Goal: Task Accomplishment & Management: Complete application form

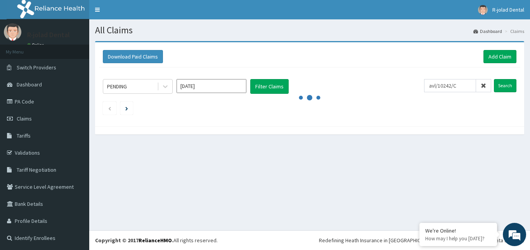
click at [481, 86] on icon at bounding box center [483, 85] width 5 height 5
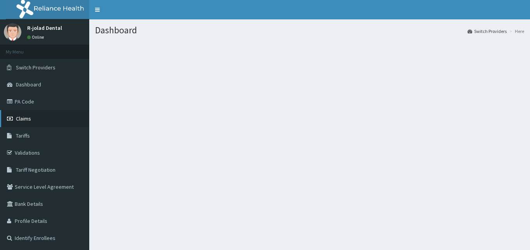
click at [24, 123] on link "Claims" at bounding box center [44, 118] width 89 height 17
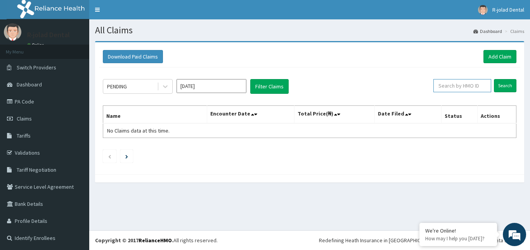
click at [450, 85] on input "text" at bounding box center [462, 85] width 58 height 13
paste input "PTB/10147/A"
type input "PTB/10147/A"
click at [497, 85] on input "Search" at bounding box center [505, 85] width 23 height 13
click at [498, 52] on link "Add Claim" at bounding box center [500, 56] width 33 height 13
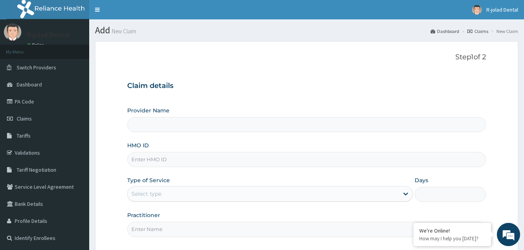
click at [175, 164] on input "HMO ID" at bounding box center [306, 159] width 359 height 15
type input "R-Jolad Dental"
paste input "PTB/10147/A"
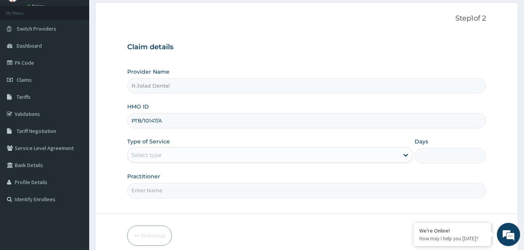
type input "PTB/10147/A"
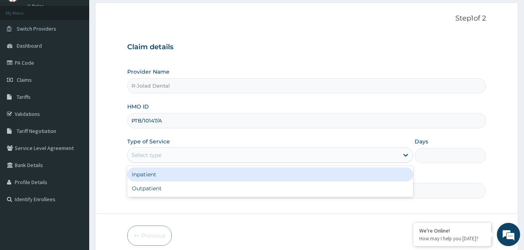
click at [212, 158] on div "Select type" at bounding box center [263, 155] width 271 height 12
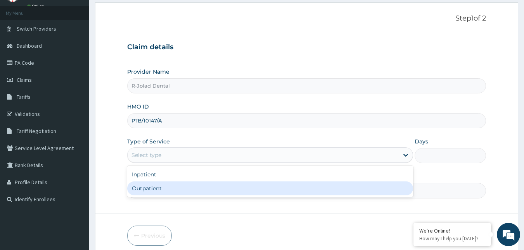
click at [186, 188] on div "Outpatient" at bounding box center [270, 189] width 286 height 14
type input "1"
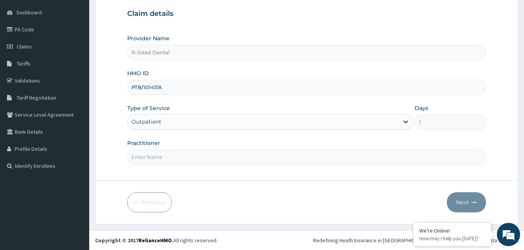
scroll to position [0, 0]
click at [195, 160] on input "Practitioner" at bounding box center [306, 157] width 359 height 15
paste input "Dorothy Elijah"
type input "Dorothy Elijah"
click at [461, 202] on button "Next" at bounding box center [466, 202] width 39 height 20
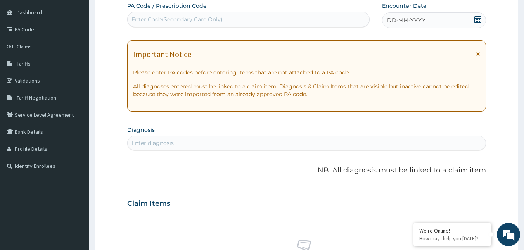
click at [181, 142] on div "Enter diagnosis" at bounding box center [307, 143] width 359 height 12
drag, startPoint x: 182, startPoint y: 142, endPoint x: 170, endPoint y: 137, distance: 12.2
click at [170, 137] on div "Enter diagnosis" at bounding box center [307, 143] width 359 height 12
type input "plague"
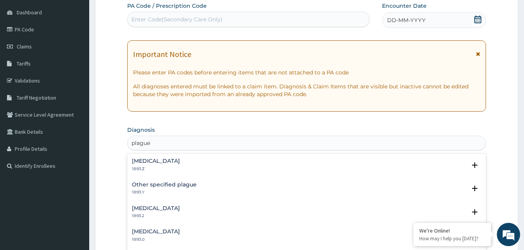
click at [166, 162] on h4 "Plague, unspecified" at bounding box center [156, 161] width 48 height 6
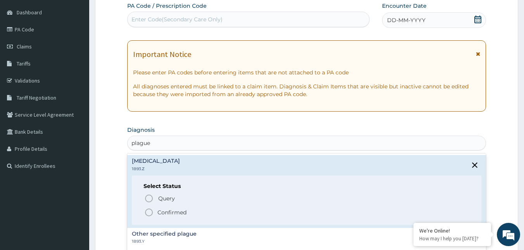
click at [150, 213] on icon "status option filled" at bounding box center [148, 212] width 9 height 9
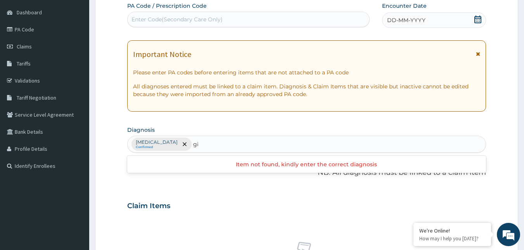
type input "g"
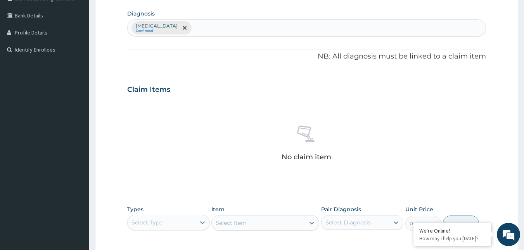
scroll to position [227, 0]
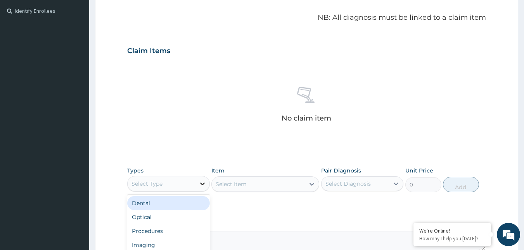
click at [201, 184] on icon at bounding box center [203, 184] width 8 height 8
click at [171, 205] on div "Dental" at bounding box center [168, 203] width 83 height 14
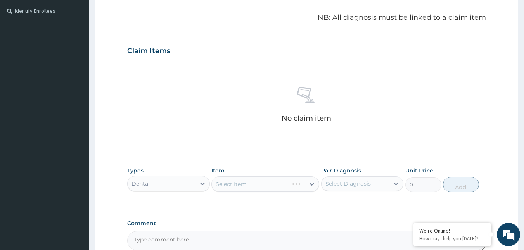
click at [292, 185] on div "Select Item" at bounding box center [266, 185] width 108 height 16
click at [309, 182] on icon at bounding box center [312, 184] width 8 height 8
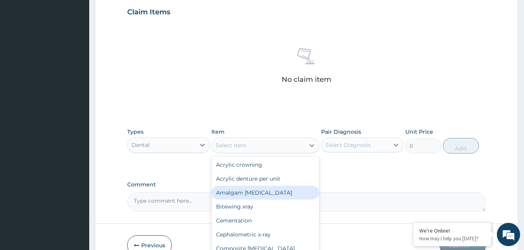
scroll to position [305, 0]
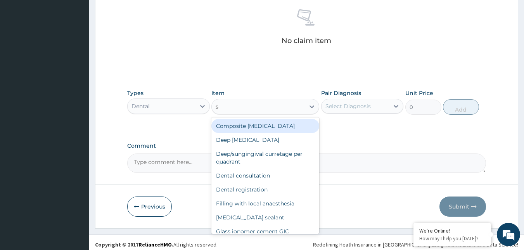
type input "sc"
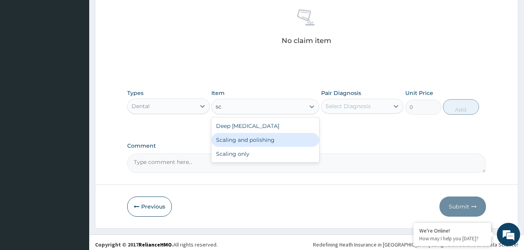
click at [258, 141] on div "Scaling and polishing" at bounding box center [266, 140] width 108 height 14
type input "12650"
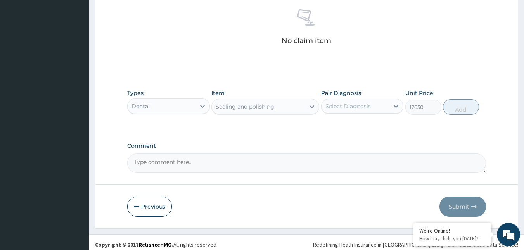
click at [389, 105] on div "Select Diagnosis" at bounding box center [356, 106] width 68 height 12
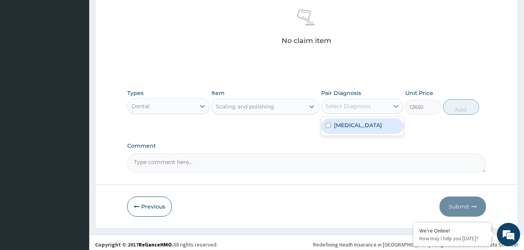
click at [328, 126] on input "checkbox" at bounding box center [328, 125] width 5 height 5
checkbox input "true"
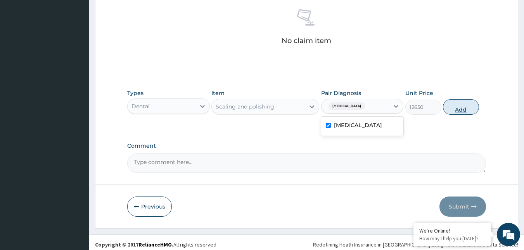
click at [461, 108] on button "Add" at bounding box center [461, 107] width 36 height 16
type input "0"
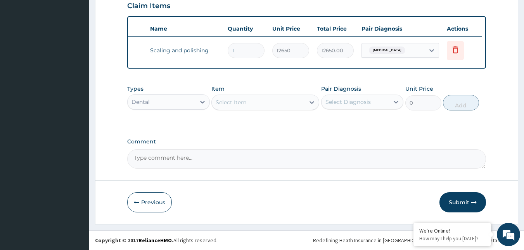
scroll to position [0, 0]
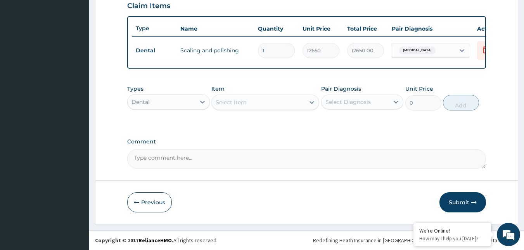
click at [250, 102] on div "Select Item" at bounding box center [258, 102] width 93 height 12
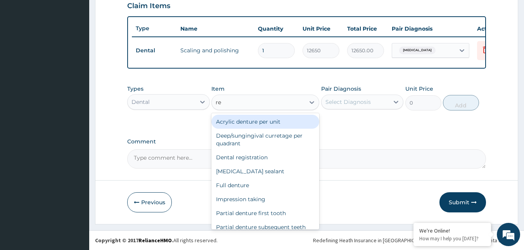
type input "reg"
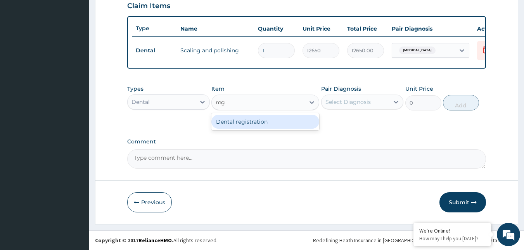
click at [246, 123] on div "Dental registration" at bounding box center [266, 122] width 108 height 14
type input "2300"
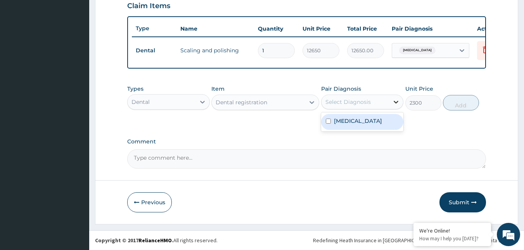
click at [393, 102] on icon at bounding box center [396, 102] width 8 height 8
click at [353, 121] on label "Plague, unspecified" at bounding box center [358, 121] width 48 height 8
checkbox input "true"
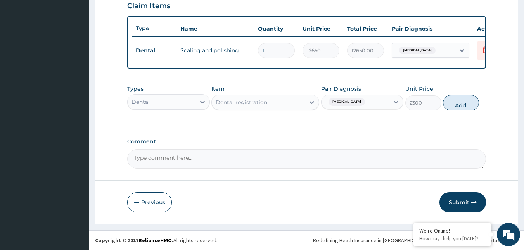
click at [466, 104] on button "Add" at bounding box center [461, 103] width 36 height 16
type input "0"
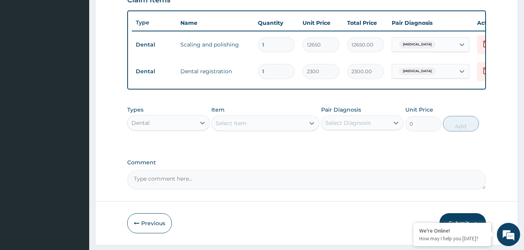
scroll to position [305, 0]
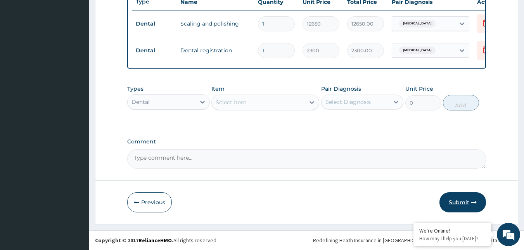
click at [466, 204] on button "Submit" at bounding box center [463, 202] width 47 height 20
click at [461, 201] on button "Submit" at bounding box center [463, 202] width 47 height 20
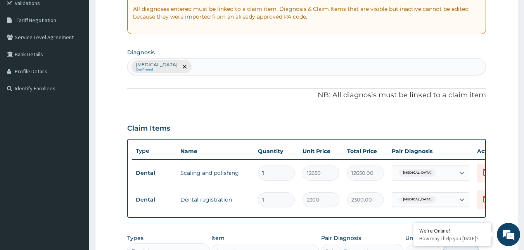
scroll to position [72, 0]
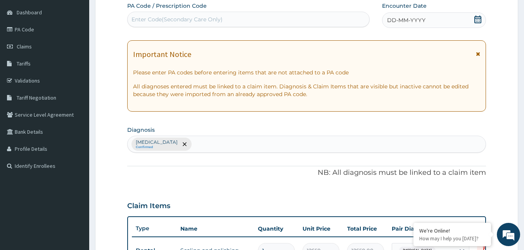
click at [480, 21] on icon at bounding box center [478, 20] width 7 height 8
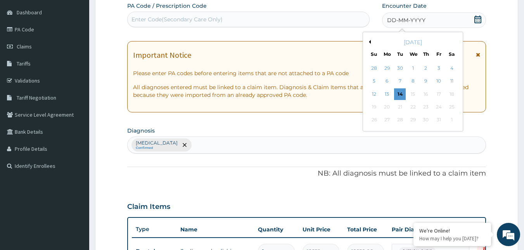
click at [372, 43] on div "October 2025" at bounding box center [413, 42] width 94 height 8
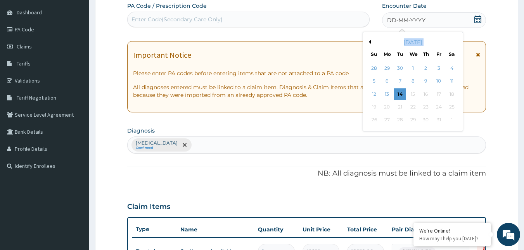
click at [370, 42] on button "Previous Month" at bounding box center [369, 42] width 4 height 4
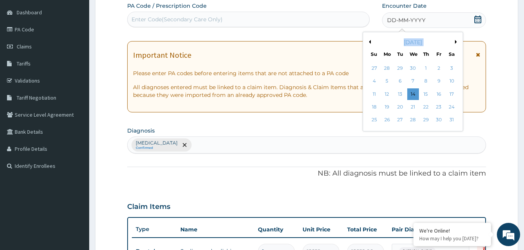
click at [370, 42] on button "Previous Month" at bounding box center [369, 42] width 4 height 4
click at [430, 94] on div "13" at bounding box center [426, 94] width 12 height 12
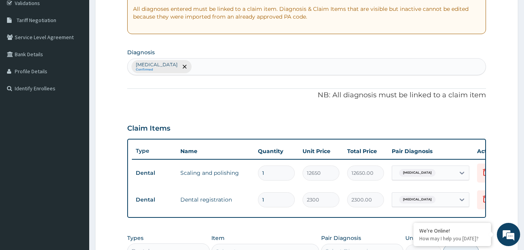
scroll to position [305, 0]
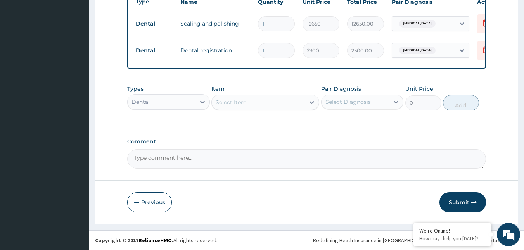
click at [461, 203] on button "Submit" at bounding box center [463, 202] width 47 height 20
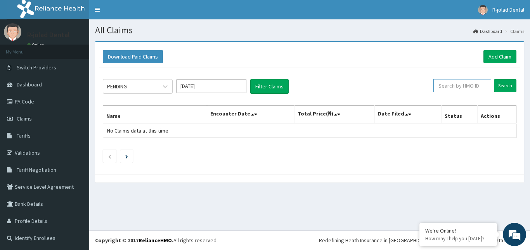
paste input "PTB/10147/A"
type input "PTB/10147/A"
click at [496, 83] on input "Search" at bounding box center [505, 85] width 23 height 13
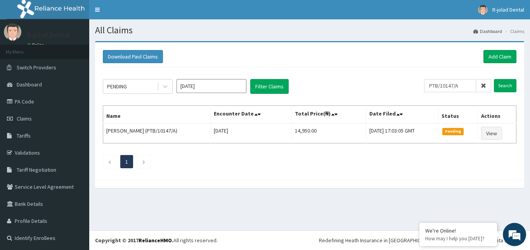
click at [481, 85] on icon at bounding box center [483, 85] width 5 height 5
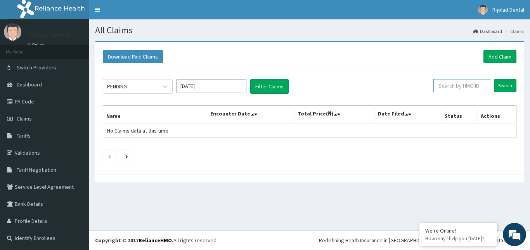
paste input "BBL/10028/B"
type input "BBL/10028/B"
click at [494, 85] on input "Search" at bounding box center [505, 85] width 23 height 13
